Goal: Find specific page/section

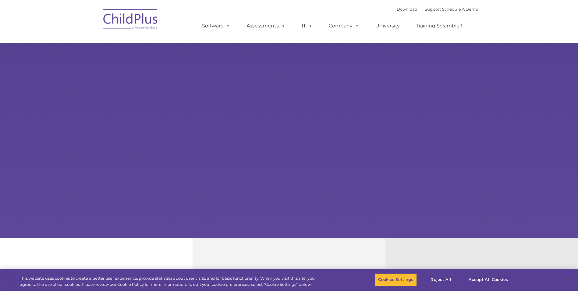
select select "MEDIUM"
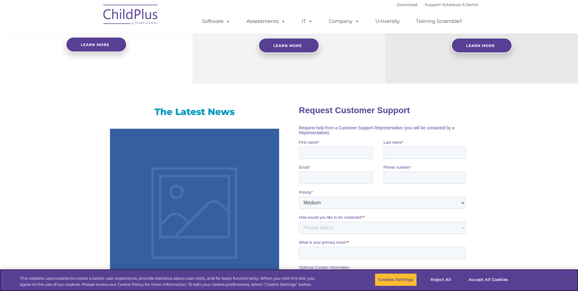
scroll to position [299, 0]
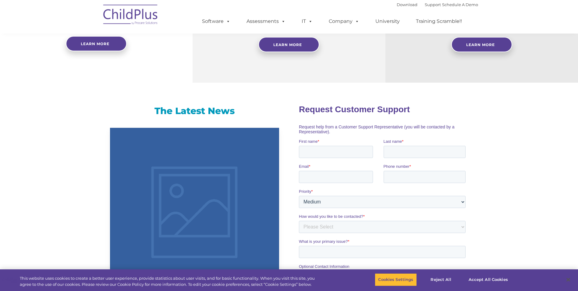
click at [133, 13] on img at bounding box center [130, 15] width 61 height 30
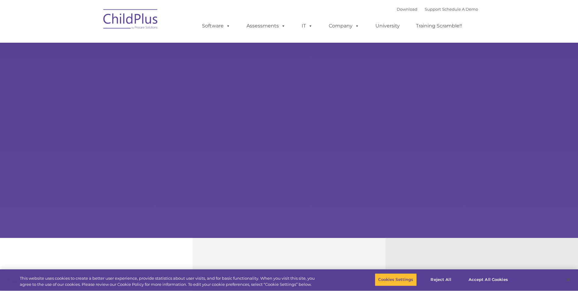
type input ""
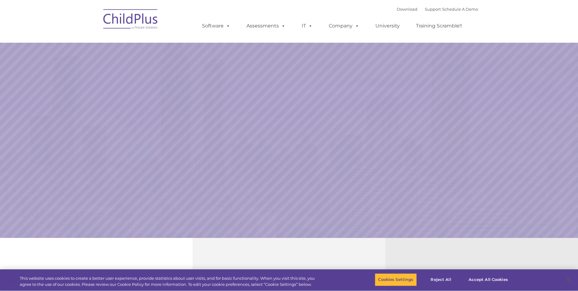
select select "MEDIUM"
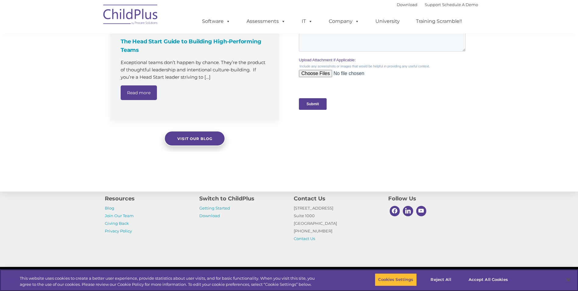
scroll to position [600, 0]
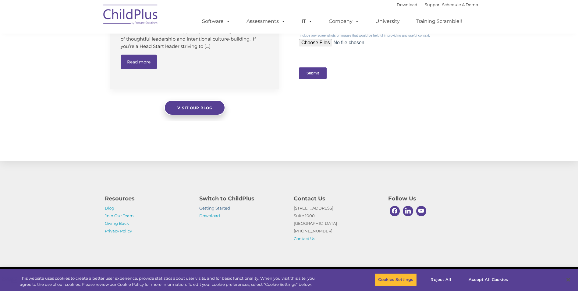
click at [220, 208] on link "Getting Started" at bounding box center [214, 208] width 31 height 5
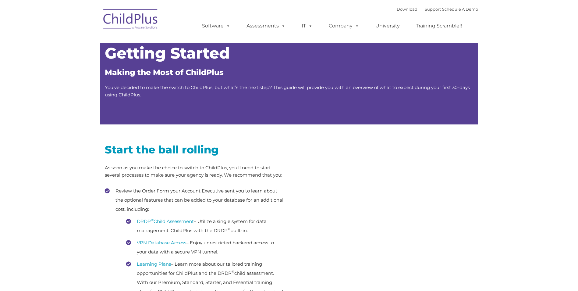
type input ""
